Goal: Task Accomplishment & Management: Manage account settings

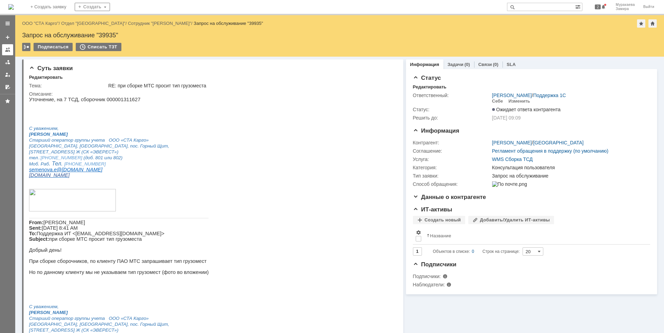
click at [5, 50] on div at bounding box center [8, 50] width 6 height 6
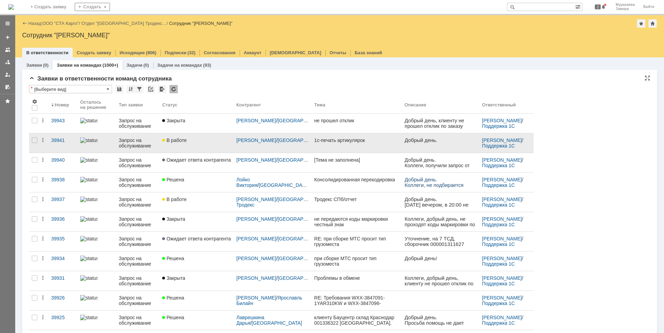
click at [127, 141] on div "Запрос на обслуживание" at bounding box center [138, 143] width 38 height 11
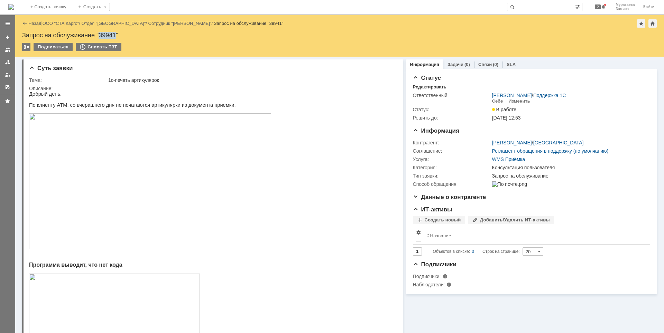
drag, startPoint x: 116, startPoint y: 34, endPoint x: 100, endPoint y: 34, distance: 16.9
click at [100, 34] on div "Запрос на обслуживание "39941"" at bounding box center [339, 35] width 635 height 7
copy div "39941"
click at [114, 164] on img at bounding box center [150, 181] width 242 height 136
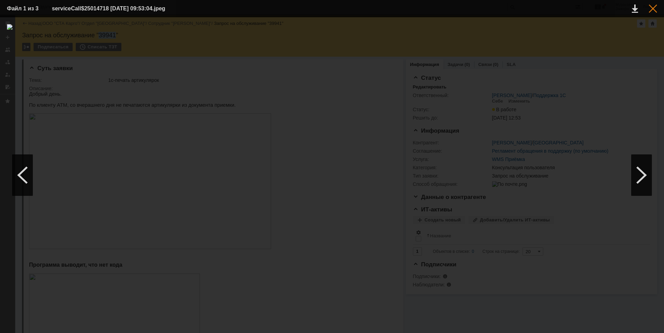
click at [653, 5] on div at bounding box center [653, 8] width 8 height 8
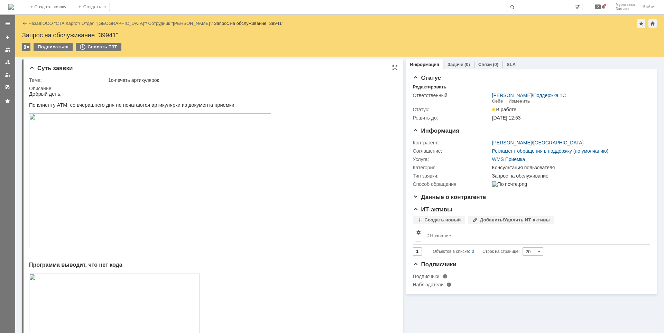
click at [151, 162] on img at bounding box center [150, 181] width 242 height 136
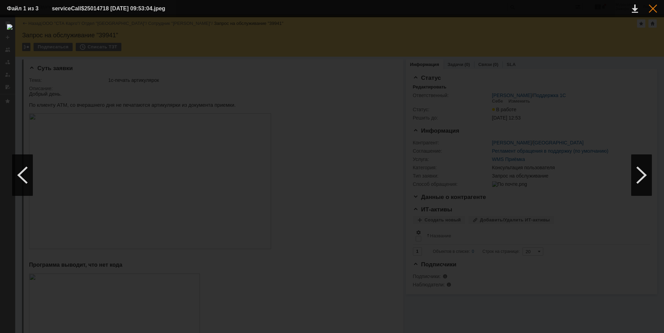
click at [653, 6] on div at bounding box center [653, 8] width 8 height 8
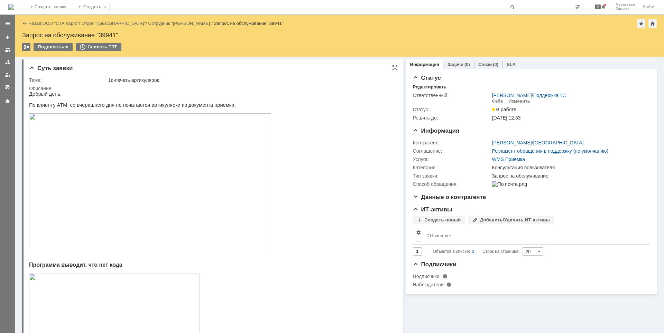
click at [193, 212] on img at bounding box center [150, 181] width 242 height 136
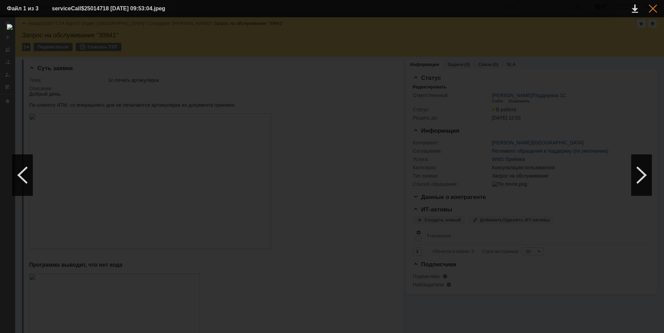
click at [650, 10] on div at bounding box center [653, 8] width 8 height 8
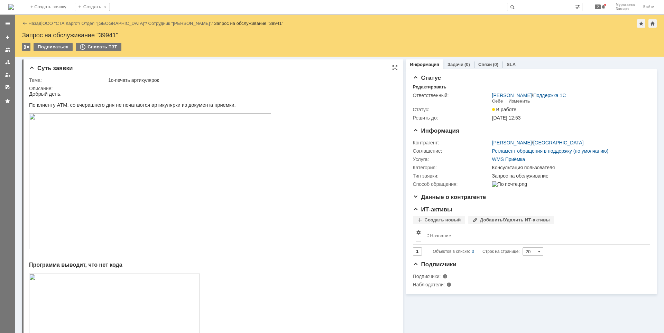
click at [57, 206] on img at bounding box center [150, 181] width 242 height 136
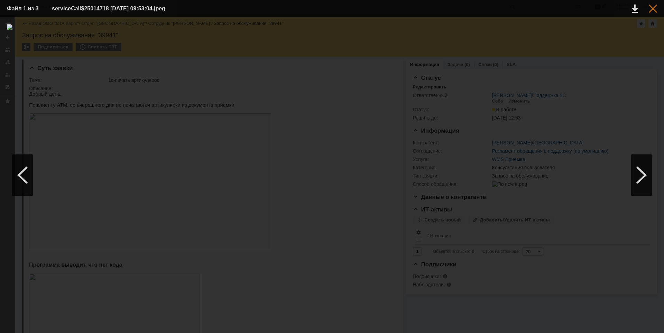
click at [656, 10] on div at bounding box center [653, 8] width 8 height 8
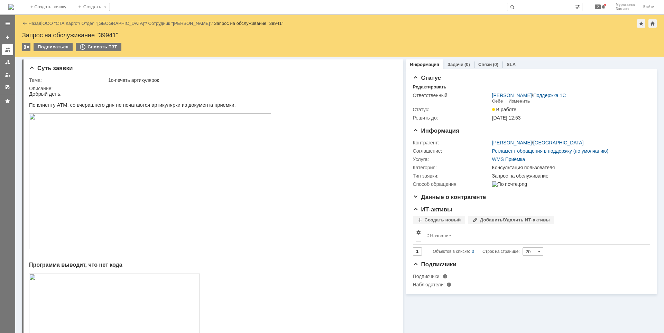
click at [6, 49] on div at bounding box center [8, 50] width 6 height 6
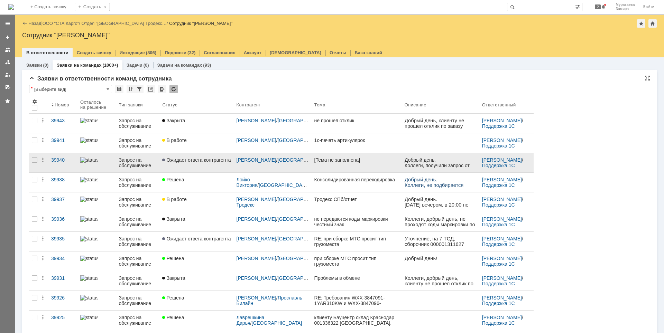
click at [130, 164] on div "Запрос на обслуживание" at bounding box center [138, 162] width 38 height 11
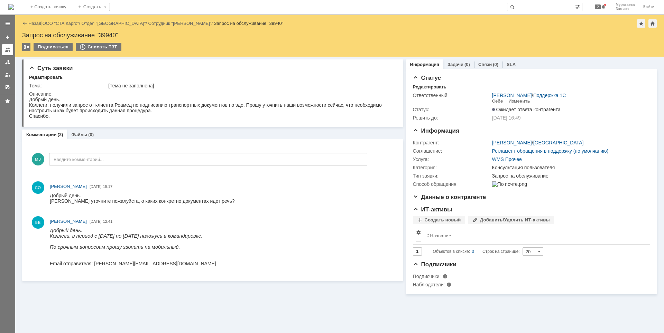
click at [3, 48] on link at bounding box center [7, 49] width 11 height 11
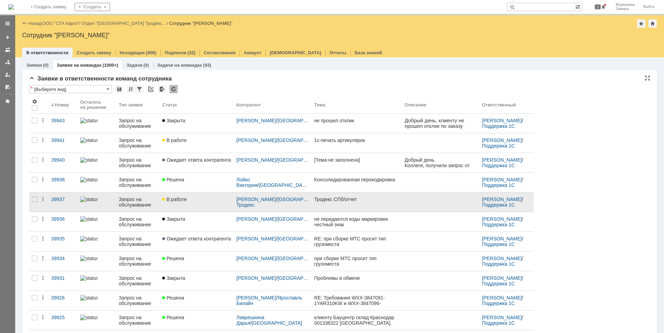
click at [130, 202] on div "Запрос на обслуживание" at bounding box center [138, 202] width 38 height 11
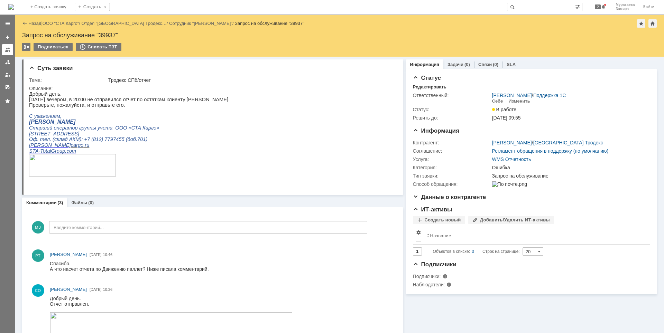
click at [10, 52] on div at bounding box center [8, 50] width 6 height 6
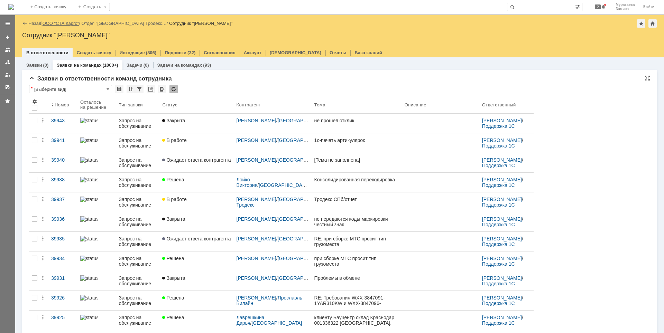
click at [66, 22] on link "ООО "СТА Карго"" at bounding box center [61, 23] width 37 height 5
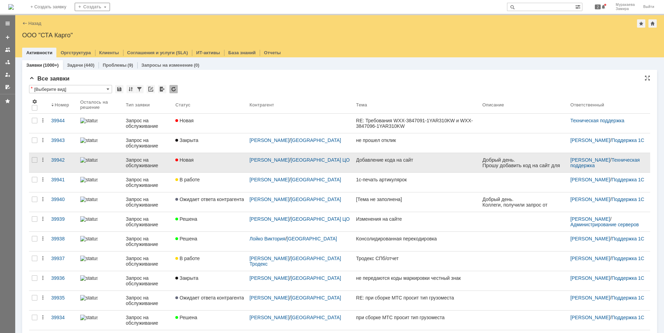
click at [143, 165] on div "Запрос на обслуживание" at bounding box center [148, 162] width 44 height 11
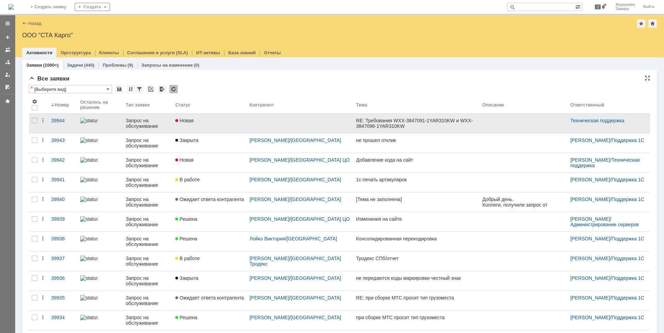
click at [133, 125] on div "Запрос на обслуживание" at bounding box center [148, 123] width 44 height 11
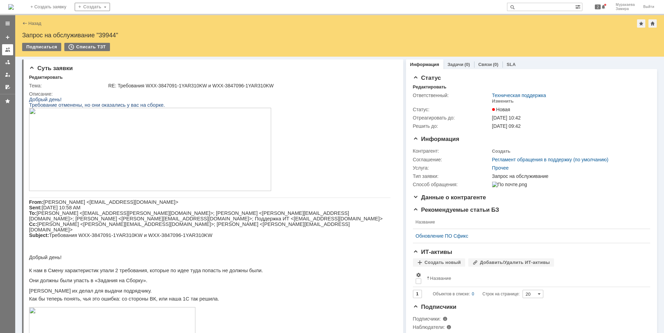
click at [7, 48] on div at bounding box center [8, 50] width 6 height 6
